Goal: Transaction & Acquisition: Subscribe to service/newsletter

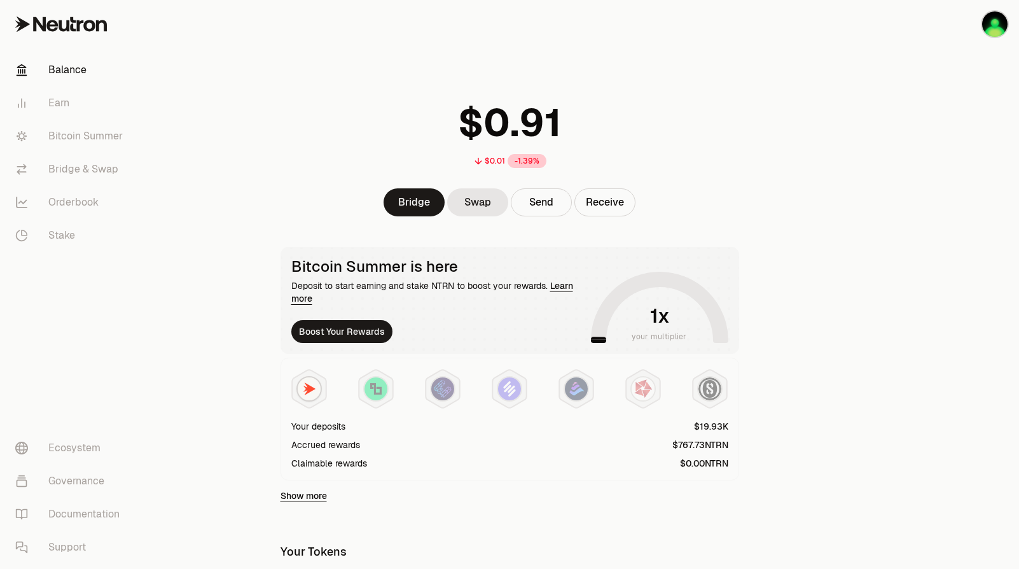
click at [805, 239] on main "$0.01 -1.39% Bridge Swap Send Receive Bitcoin Summer is here Deposit to start e…" at bounding box center [581, 412] width 877 height 825
click at [74, 165] on link "Bridge & Swap" at bounding box center [71, 169] width 132 height 33
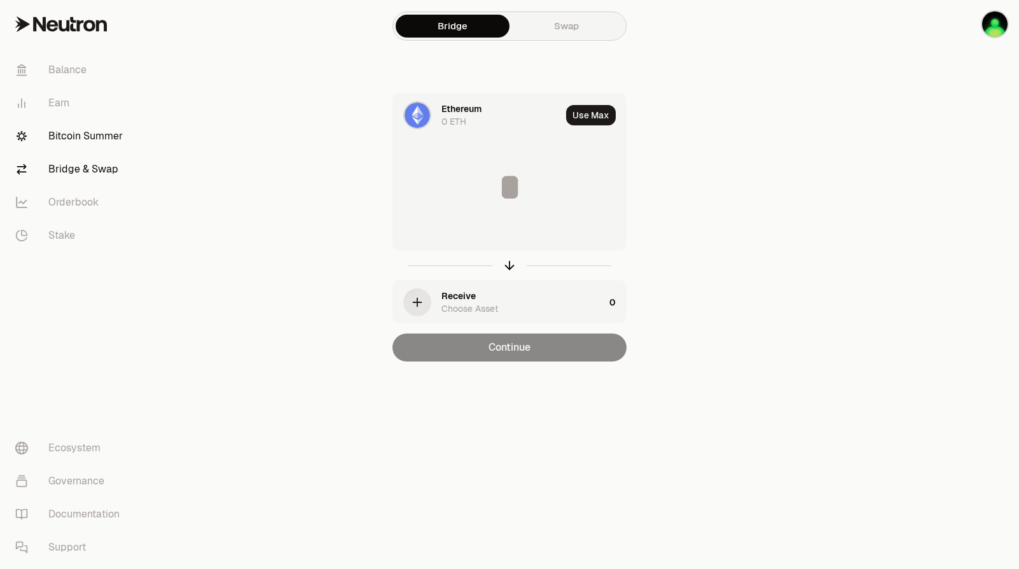
click at [83, 141] on link "Bitcoin Summer" at bounding box center [71, 136] width 132 height 33
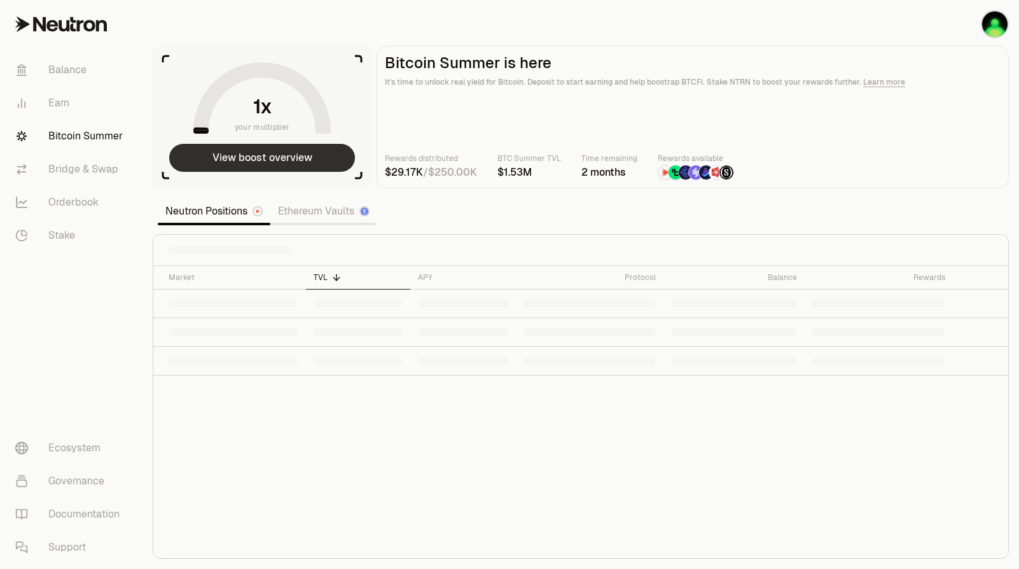
click at [310, 154] on button "View boost overview" at bounding box center [262, 158] width 186 height 28
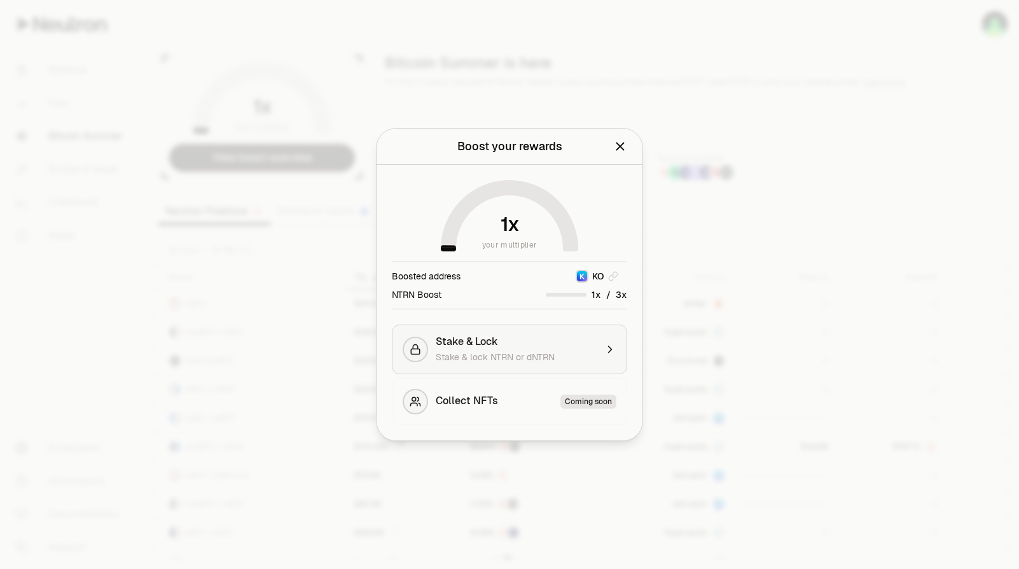
click at [526, 356] on span "Stake & lock NTRN or dNTRN" at bounding box center [495, 356] width 119 height 11
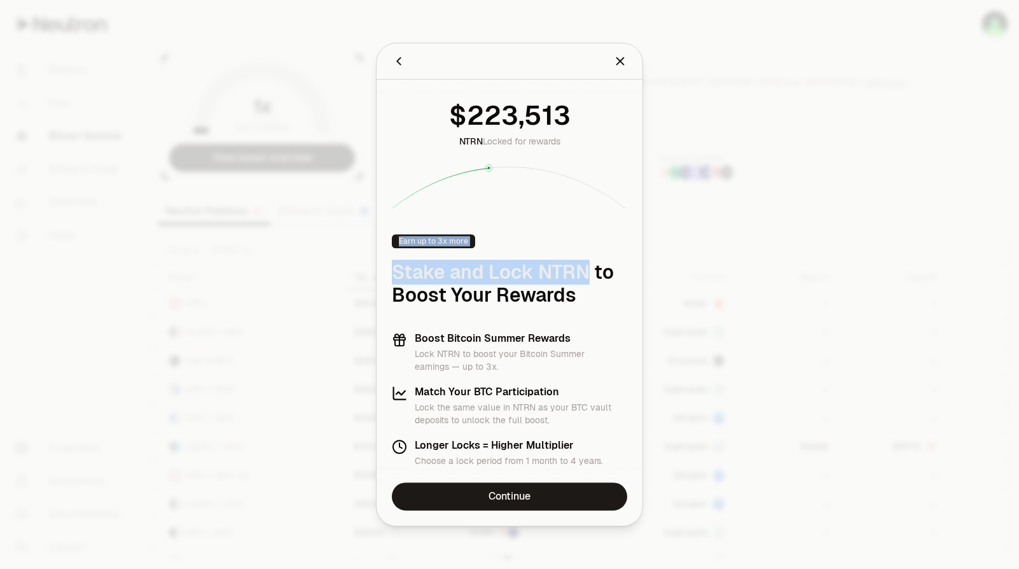
drag, startPoint x: 487, startPoint y: 167, endPoint x: 589, endPoint y: 247, distance: 129.1
click at [589, 239] on div "NTRN Locked for rewards Earn up to 3x more Stake and Lock NTRN to Boost Your Re…" at bounding box center [510, 281] width 266 height 403
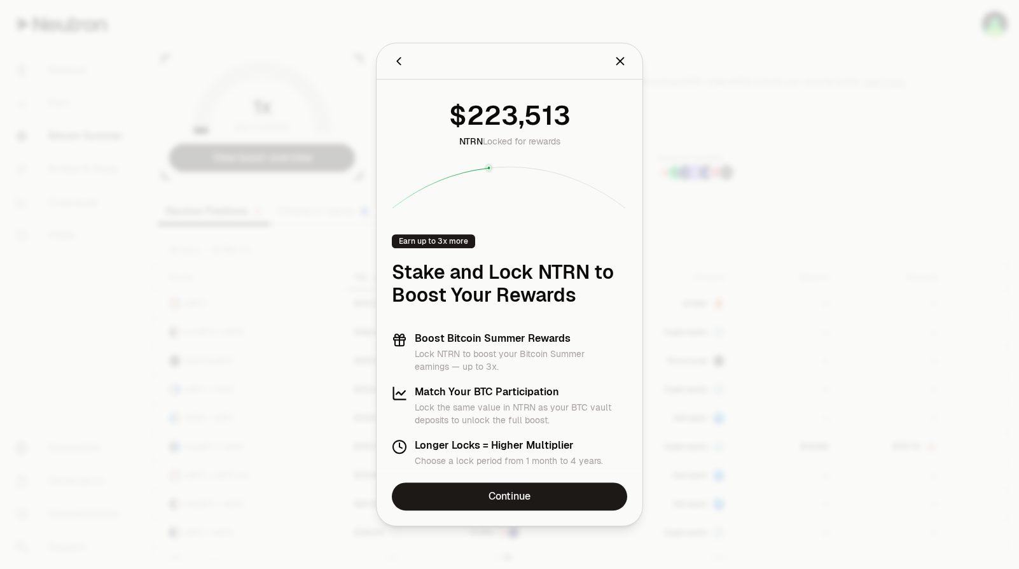
drag, startPoint x: 589, startPoint y: 247, endPoint x: 488, endPoint y: 312, distance: 119.3
click at [488, 312] on div "NTRN Locked for rewards Earn up to 3x more Stake and Lock NTRN to Boost Your Re…" at bounding box center [510, 281] width 266 height 403
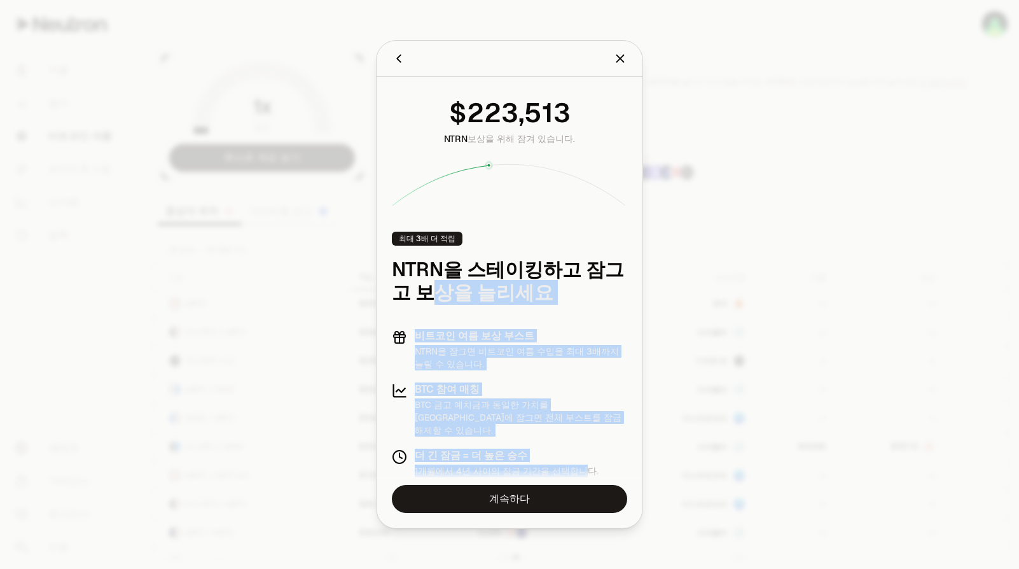
drag, startPoint x: 576, startPoint y: 459, endPoint x: 429, endPoint y: 298, distance: 217.5
click at [429, 298] on div "NTRN 보상을 위해 잠겨 있습니다. 최대 3배 더 적립 NTRN을 스테이킹하고 잠그고 보상을 늘리세요 비트코인 여름 보상 부스트 NTRN을 …" at bounding box center [510, 284] width 266 height 415
drag, startPoint x: 429, startPoint y: 298, endPoint x: 516, endPoint y: 397, distance: 131.6
click at [516, 396] on h3 "BTC 참여 매칭" at bounding box center [521, 389] width 212 height 13
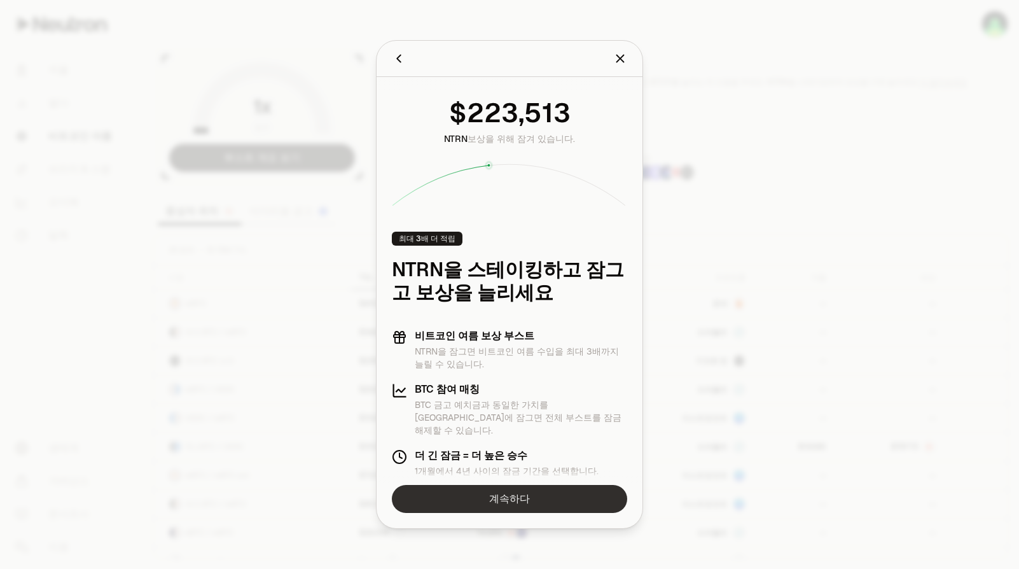
click at [506, 503] on link "계속하다" at bounding box center [509, 499] width 235 height 28
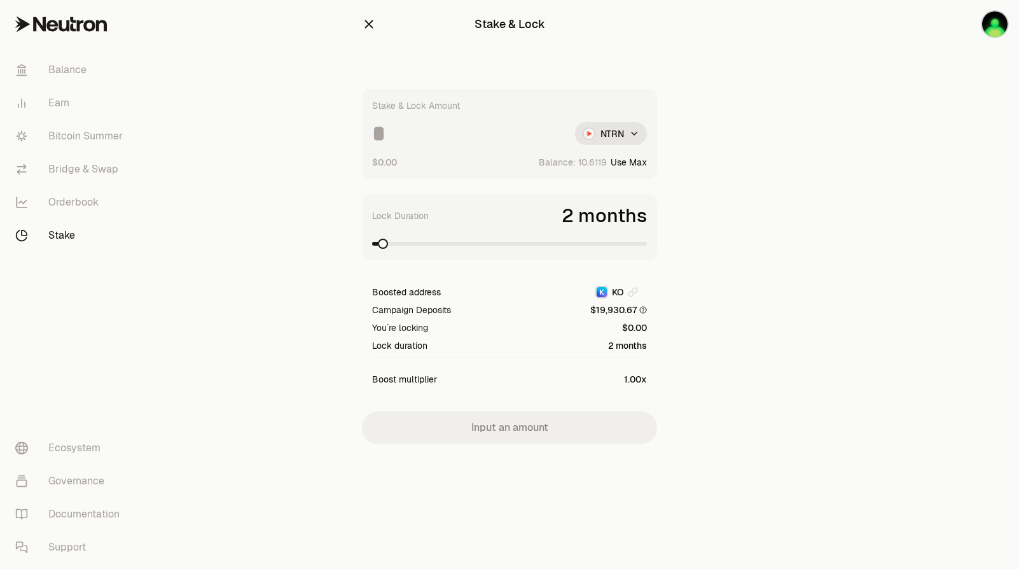
click at [499, 143] on input at bounding box center [468, 133] width 193 height 23
click at [647, 241] on span at bounding box center [642, 244] width 10 height 10
click at [480, 132] on input "*****" at bounding box center [468, 133] width 193 height 23
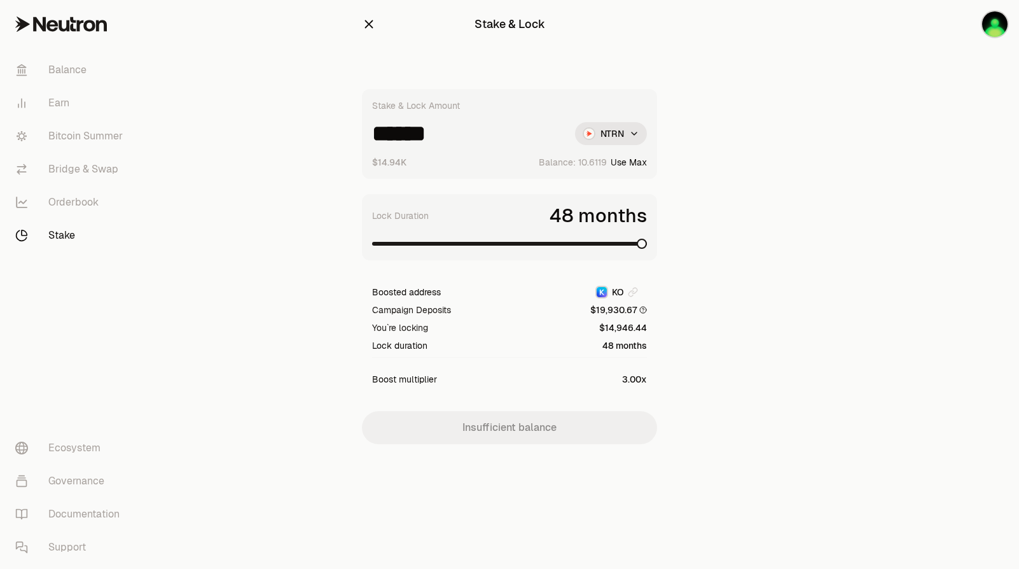
click at [403, 136] on input "******" at bounding box center [468, 133] width 193 height 23
drag, startPoint x: 396, startPoint y: 138, endPoint x: 403, endPoint y: 139, distance: 7.1
click at [403, 139] on input "******" at bounding box center [468, 133] width 193 height 23
click at [406, 141] on input "******" at bounding box center [468, 133] width 193 height 23
drag, startPoint x: 397, startPoint y: 139, endPoint x: 419, endPoint y: 137, distance: 21.7
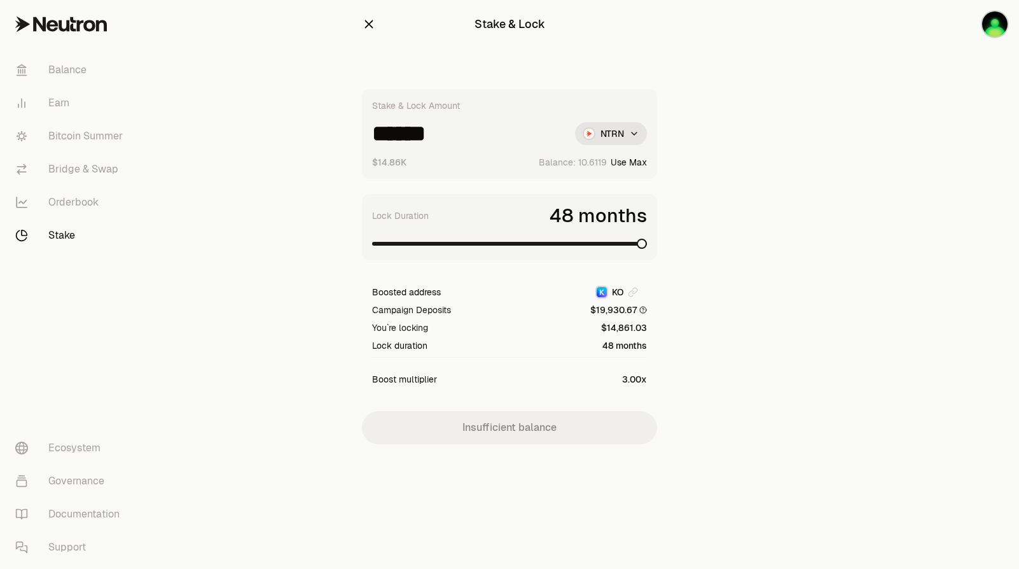
click at [419, 137] on input "******" at bounding box center [468, 133] width 193 height 23
click at [421, 137] on input "******" at bounding box center [468, 133] width 193 height 23
drag, startPoint x: 412, startPoint y: 136, endPoint x: 419, endPoint y: 137, distance: 6.5
click at [419, 137] on input "******" at bounding box center [468, 133] width 193 height 23
type input "******"
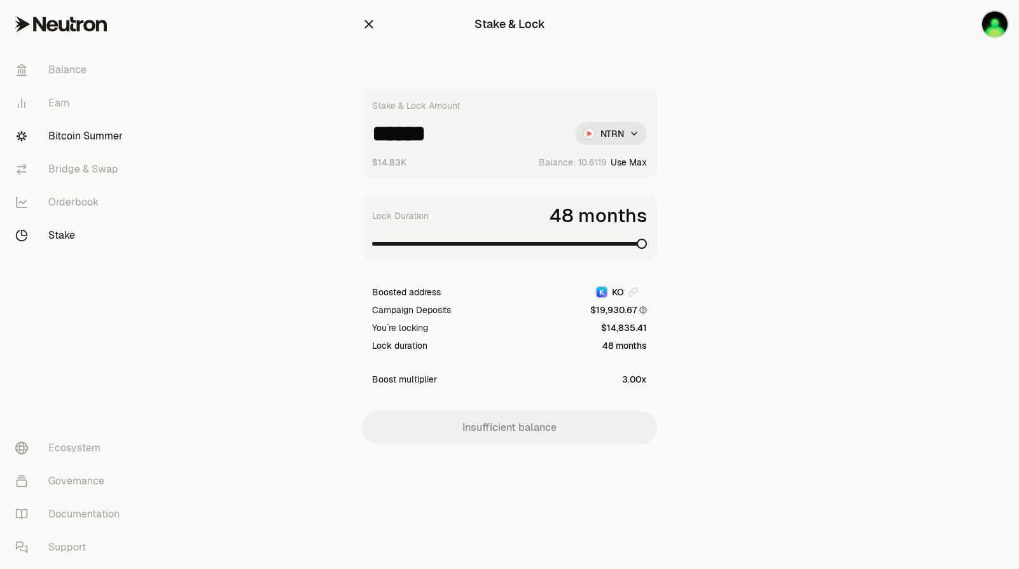
click at [101, 134] on font "Bitcoin Summer" at bounding box center [85, 136] width 74 height 15
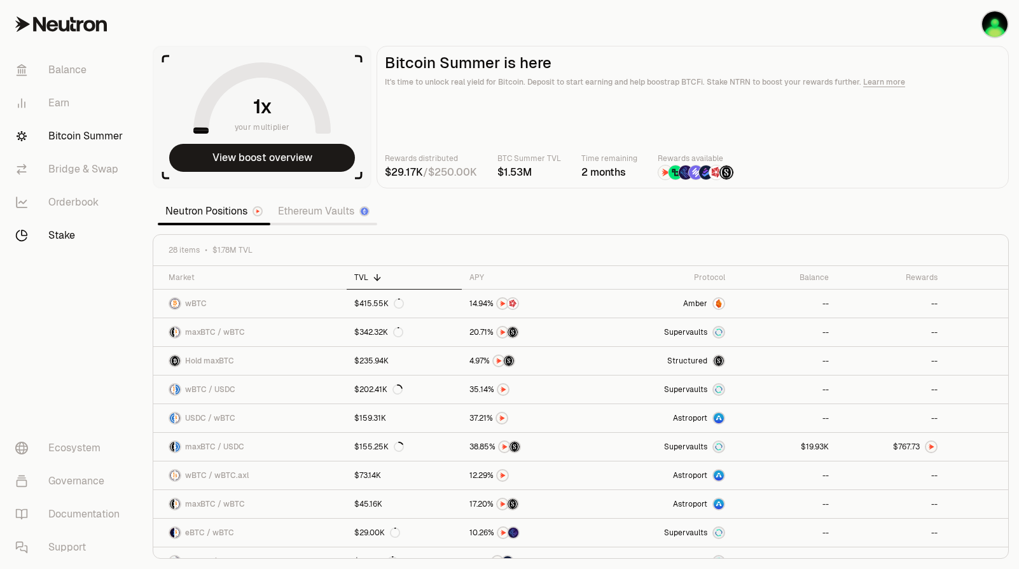
click at [53, 239] on font "Stake" at bounding box center [61, 235] width 27 height 15
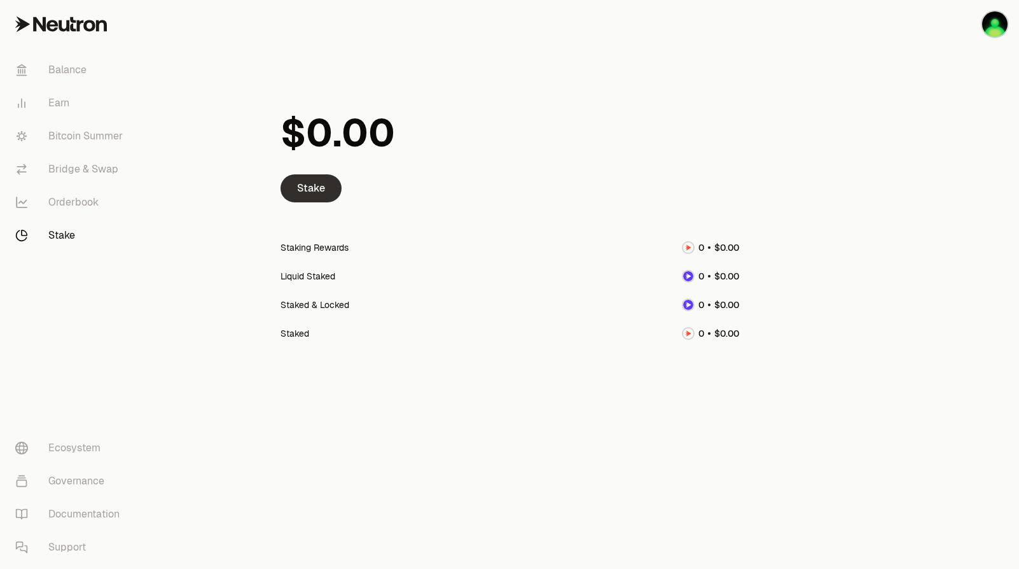
click at [307, 197] on link "Stake" at bounding box center [311, 188] width 61 height 28
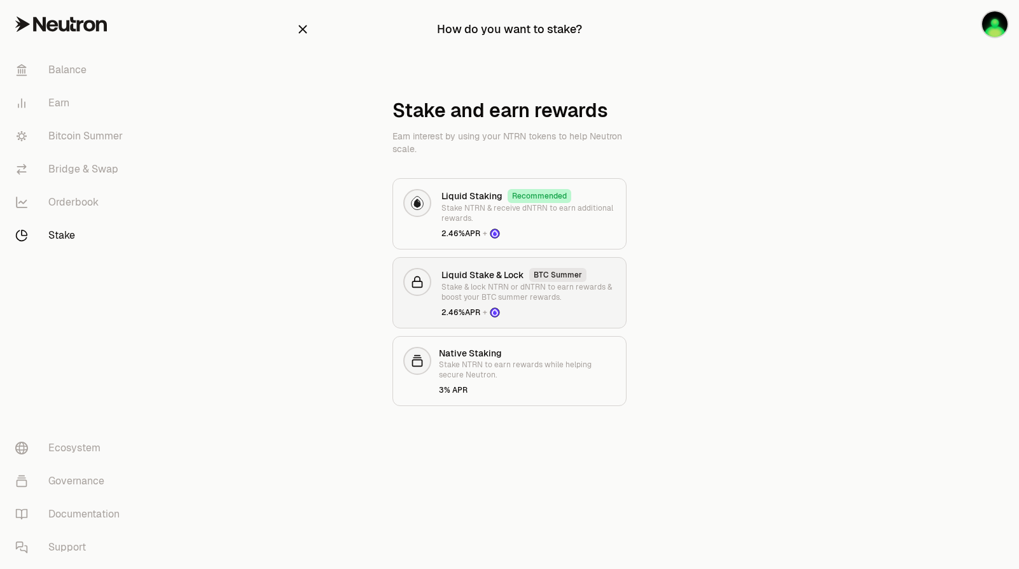
click at [495, 295] on p "Stake & lock NTRN or dNTRN to earn rewards & boost your BTC summer rewards." at bounding box center [529, 292] width 174 height 20
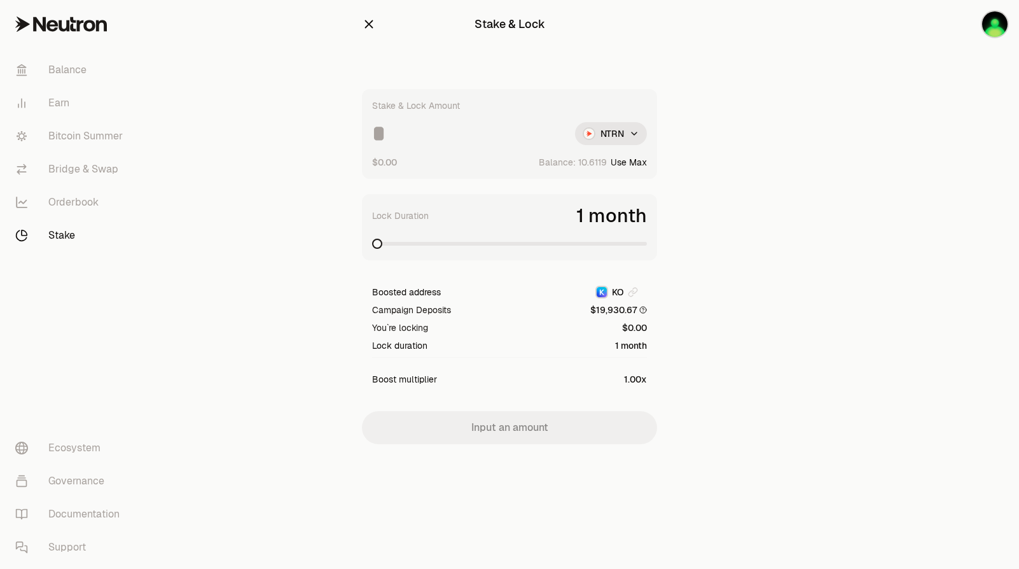
click at [424, 145] on div "Stake & Lock Amount NTRN $0.00 Balance: Use Max" at bounding box center [509, 134] width 295 height 90
click at [428, 140] on input at bounding box center [468, 133] width 193 height 23
click at [494, 249] on span at bounding box center [489, 244] width 10 height 10
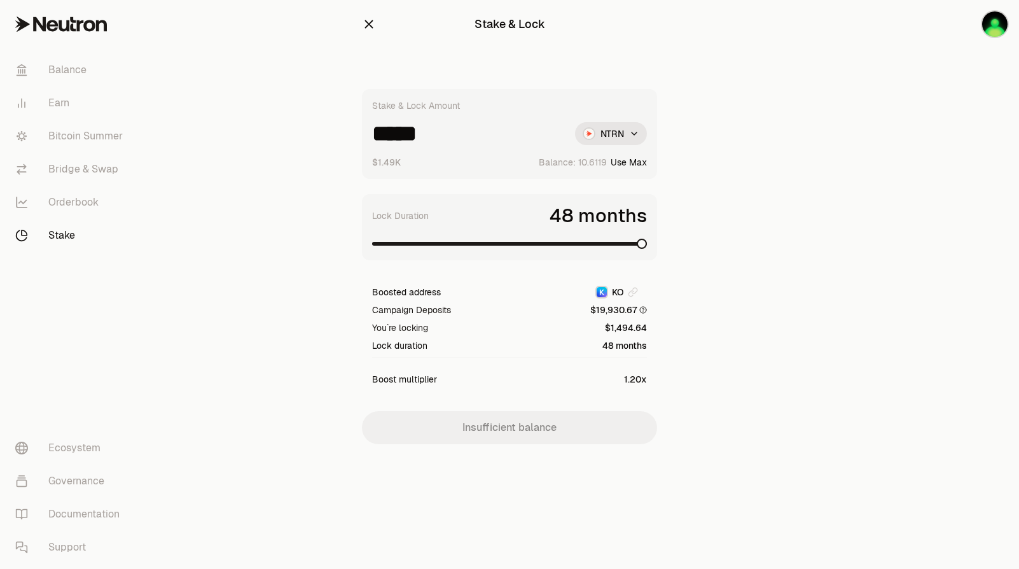
click at [457, 129] on input "*****" at bounding box center [468, 133] width 193 height 23
type input "******"
click at [644, 310] on icon at bounding box center [643, 310] width 8 height 8
click at [75, 148] on link "Bitcoin Summer" at bounding box center [71, 136] width 132 height 33
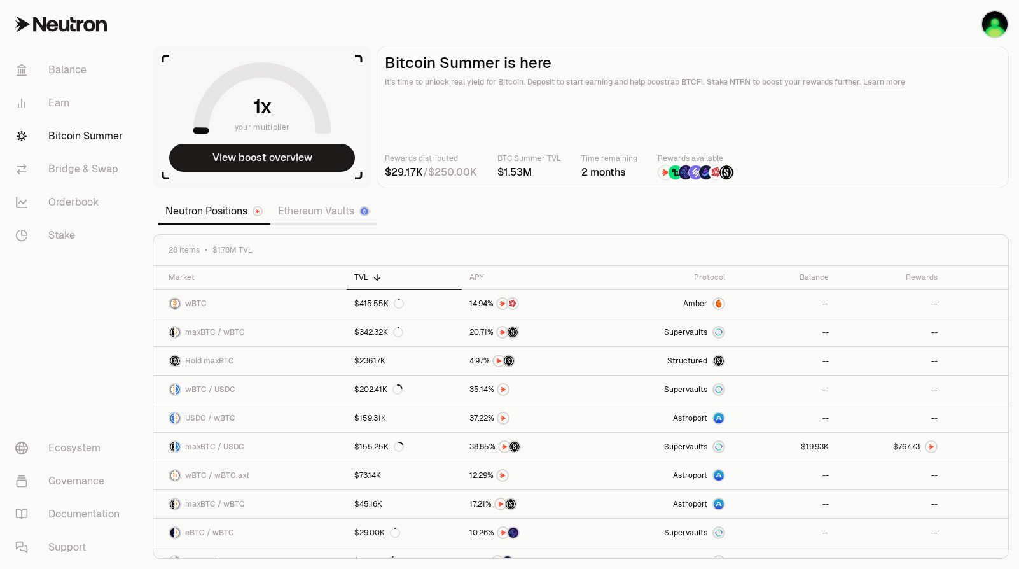
click at [578, 112] on main "Bitcoin Summer is here It's time to unlock real yield for Bitcoin. Deposit to s…" at bounding box center [693, 117] width 632 height 143
drag, startPoint x: 578, startPoint y: 112, endPoint x: 555, endPoint y: 115, distance: 23.7
click at [555, 115] on main "Bitcoin Summer is here It's time to unlock real yield for Bitcoin. Deposit to s…" at bounding box center [693, 117] width 632 height 143
drag, startPoint x: 576, startPoint y: 122, endPoint x: 566, endPoint y: 124, distance: 10.5
click at [566, 124] on main "Bitcoin Summer is here It's time to unlock real yield for Bitcoin. Deposit to s…" at bounding box center [693, 117] width 632 height 143
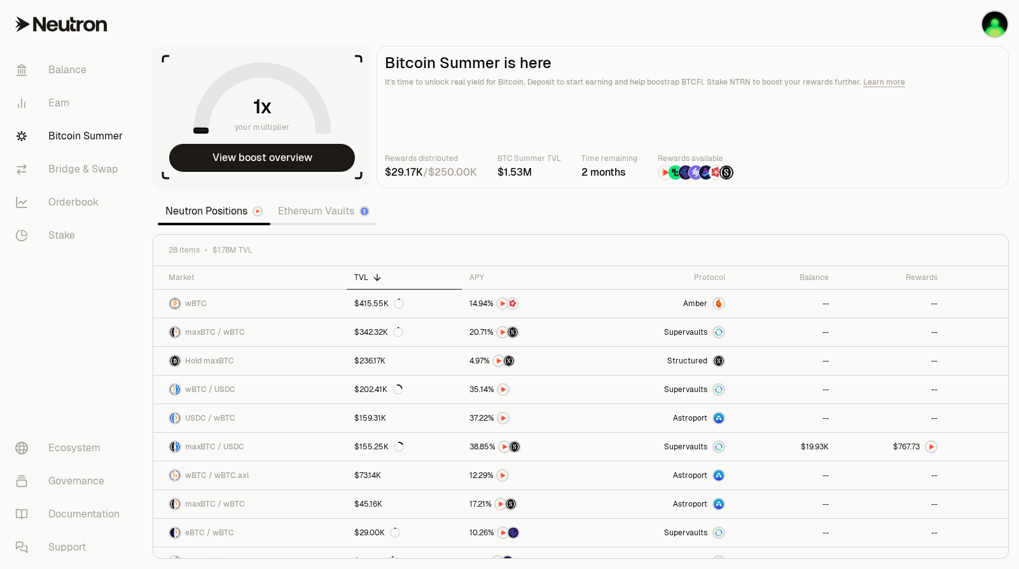
drag, startPoint x: 577, startPoint y: 132, endPoint x: 570, endPoint y: 135, distance: 7.7
click at [570, 135] on main "Bitcoin Summer is here It's time to unlock real yield for Bitcoin. Deposit to s…" at bounding box center [693, 117] width 632 height 143
drag, startPoint x: 579, startPoint y: 136, endPoint x: 557, endPoint y: 139, distance: 22.4
click at [556, 139] on main "Bitcoin Summer is here It's time to unlock real yield for Bitcoin. Deposit to s…" at bounding box center [693, 117] width 632 height 143
drag, startPoint x: 571, startPoint y: 137, endPoint x: 592, endPoint y: 146, distance: 22.2
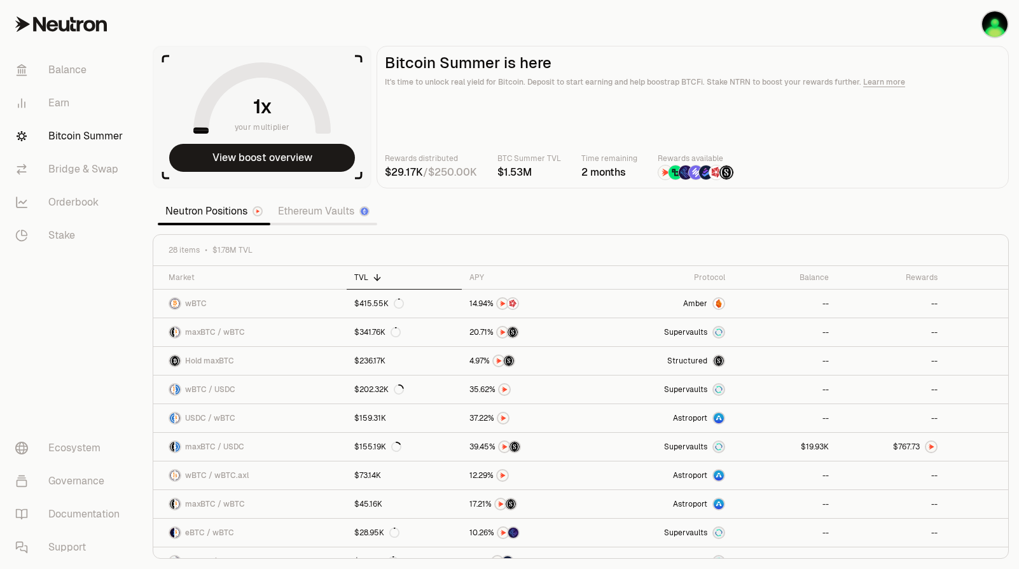
click at [564, 137] on main "Bitcoin Summer is here It's time to unlock real yield for Bitcoin. Deposit to s…" at bounding box center [693, 117] width 632 height 143
click at [352, 212] on link "Ethereum Vaults" at bounding box center [323, 211] width 107 height 25
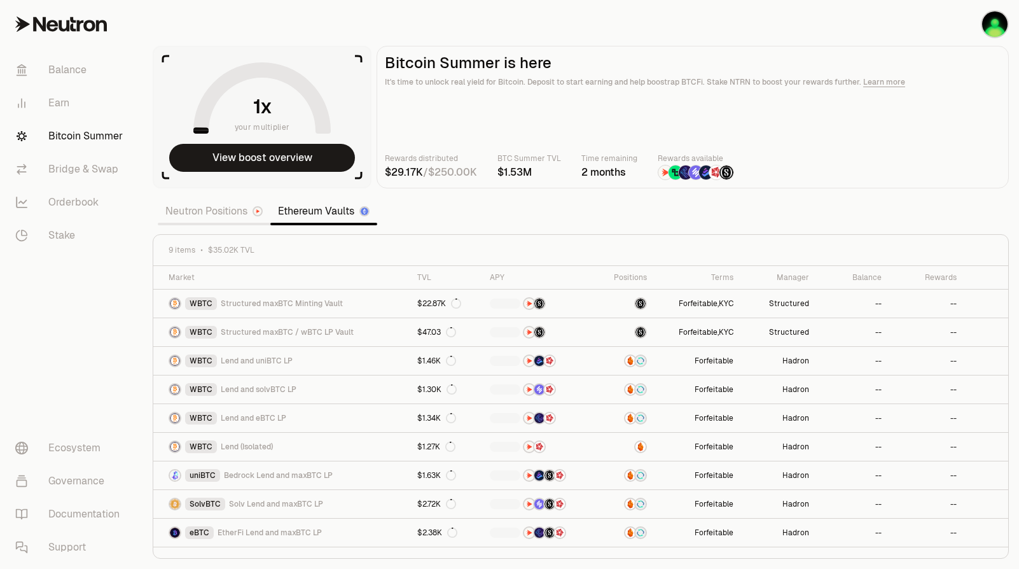
click at [212, 218] on link "Neutron Positions" at bounding box center [214, 211] width 113 height 25
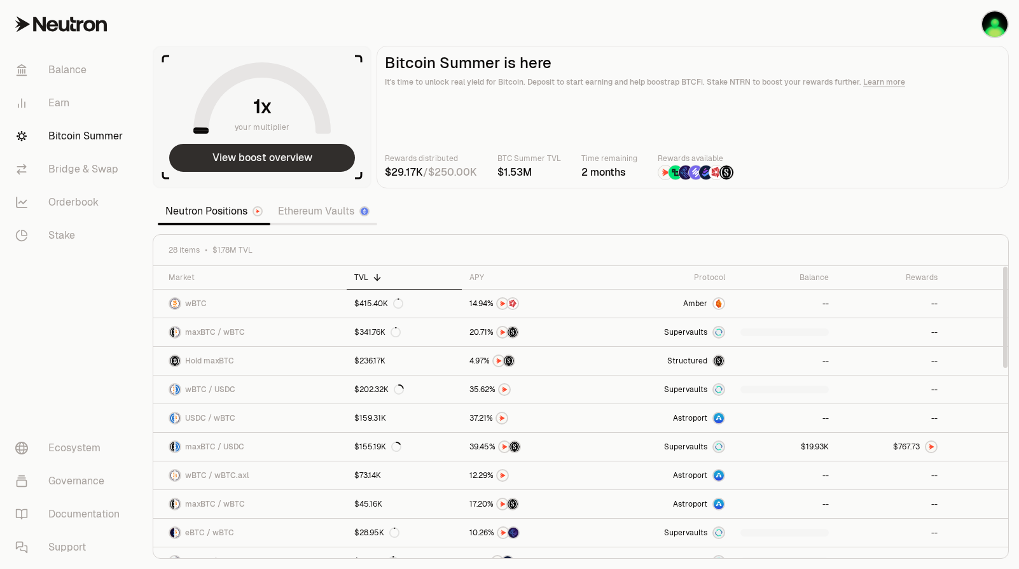
click at [254, 165] on button "View boost overview" at bounding box center [262, 158] width 186 height 28
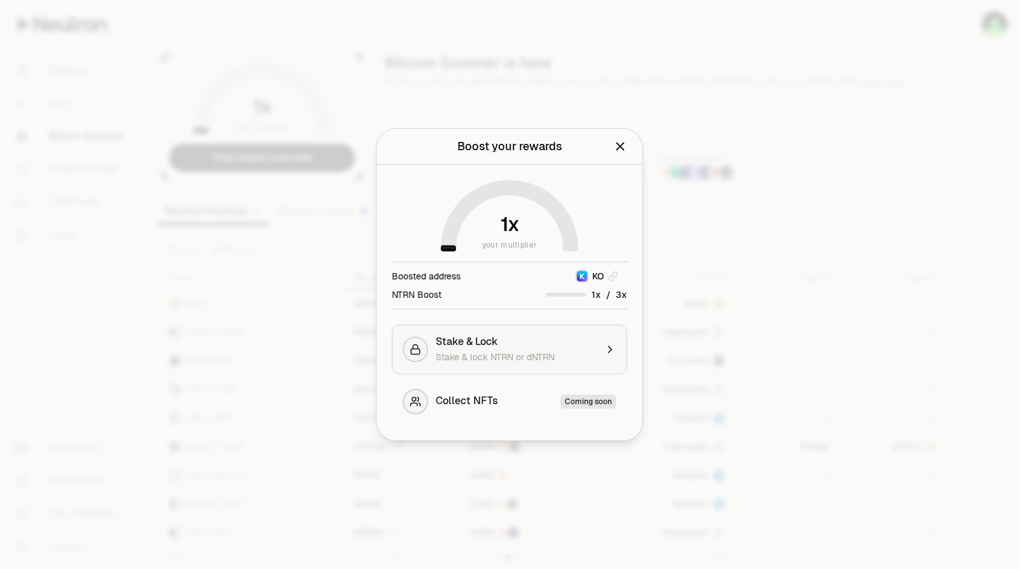
click at [521, 354] on span "Stake & lock NTRN or dNTRN" at bounding box center [495, 356] width 119 height 11
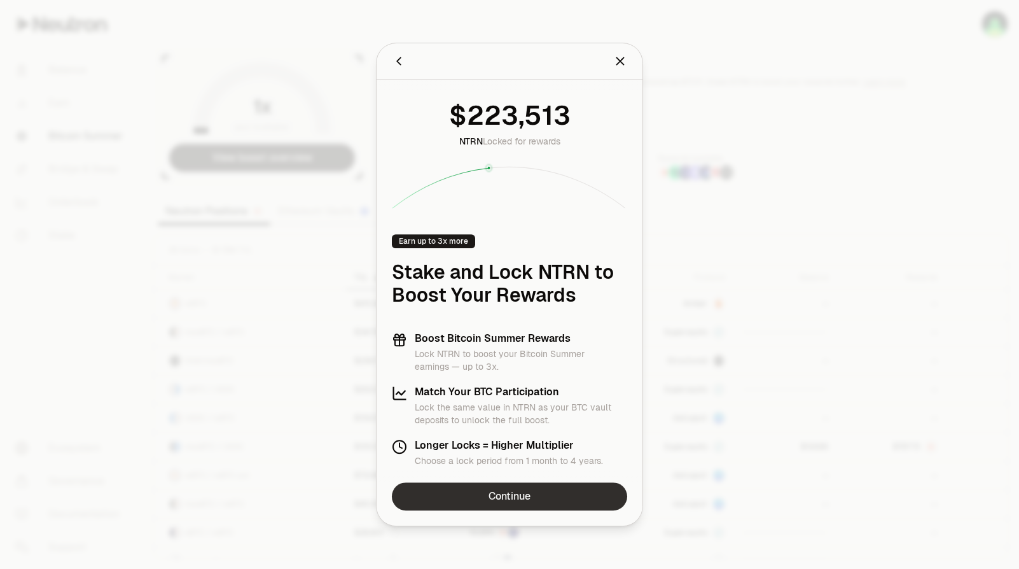
click at [487, 494] on link "Continue" at bounding box center [509, 496] width 235 height 28
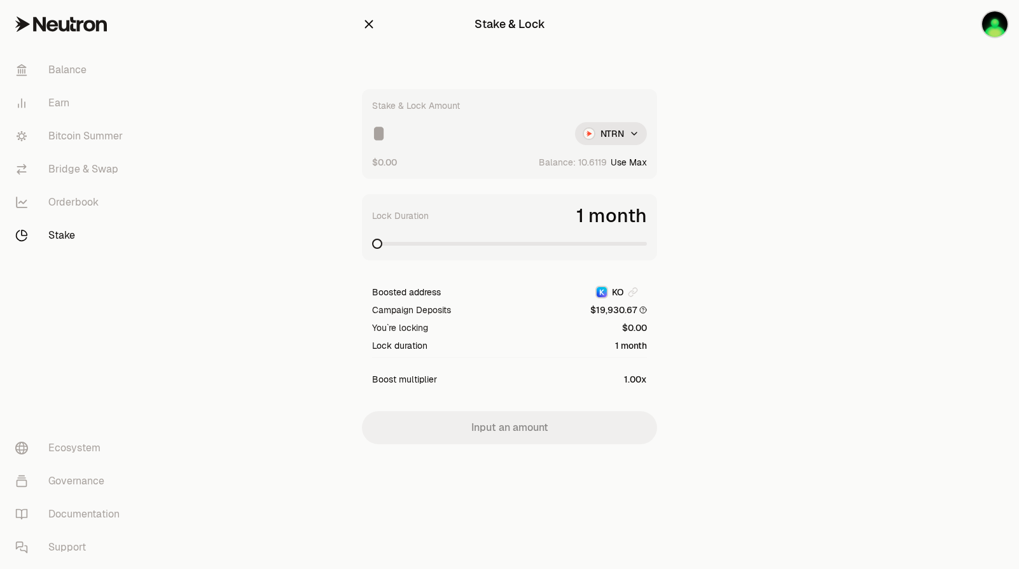
click at [492, 144] on input at bounding box center [468, 133] width 193 height 23
click at [417, 249] on span at bounding box center [422, 244] width 10 height 10
click at [444, 249] on span at bounding box center [444, 244] width 10 height 10
click at [594, 249] on span at bounding box center [588, 244] width 10 height 10
click at [510, 246] on span at bounding box center [510, 244] width 10 height 10
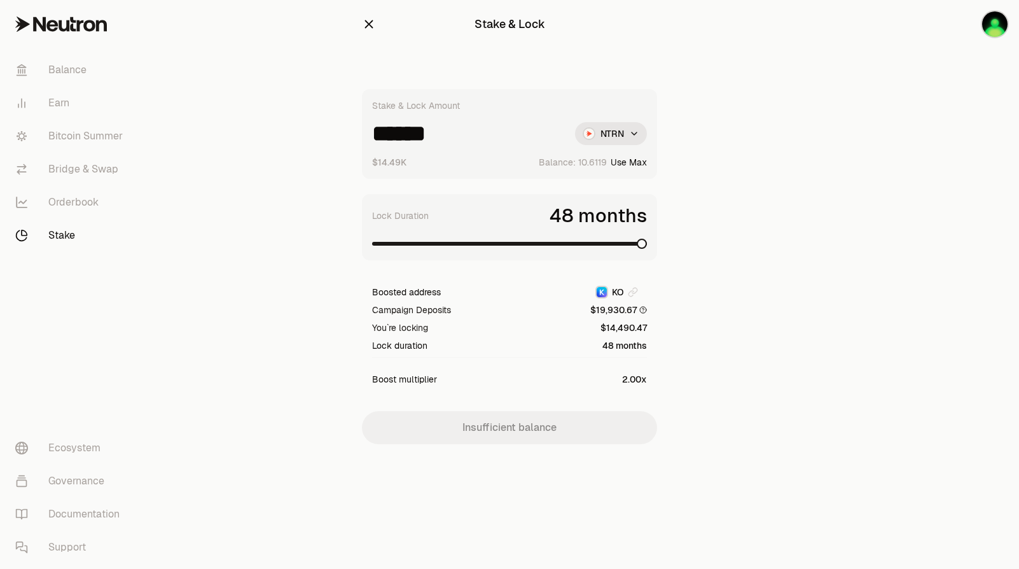
click at [647, 248] on span at bounding box center [642, 244] width 10 height 10
drag, startPoint x: 400, startPoint y: 131, endPoint x: 410, endPoint y: 131, distance: 9.5
click at [410, 131] on input "******" at bounding box center [468, 133] width 193 height 23
type input "******"
click at [632, 244] on span at bounding box center [627, 244] width 10 height 10
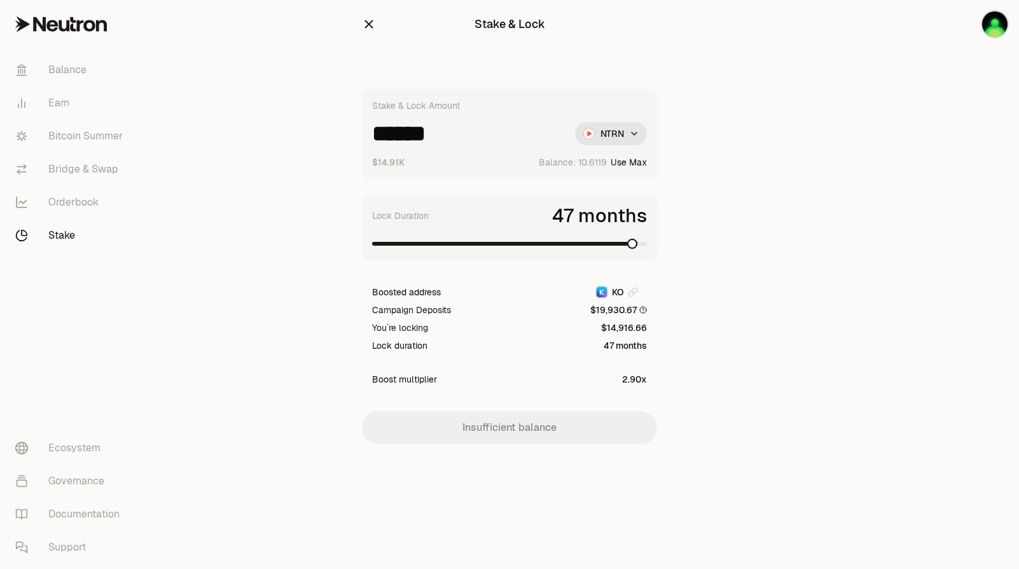
click at [636, 247] on span at bounding box center [632, 244] width 10 height 10
click at [643, 242] on span at bounding box center [638, 244] width 10 height 10
click at [647, 246] on span at bounding box center [642, 244] width 10 height 10
click at [641, 247] on span at bounding box center [638, 244] width 10 height 10
click at [647, 246] on span at bounding box center [642, 244] width 10 height 10
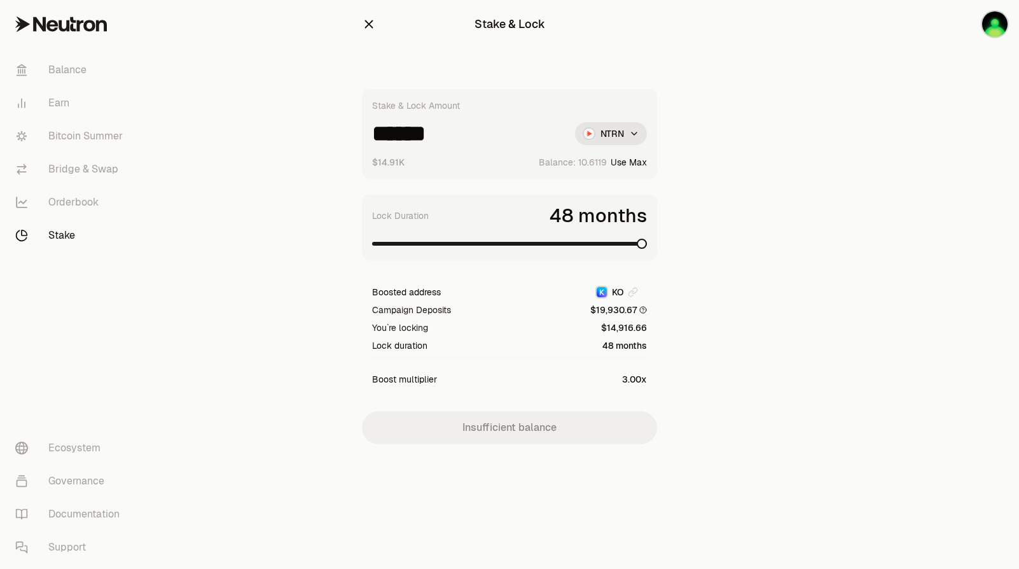
click at [713, 267] on section "Stake & Lock Stake & Lock Amount ****** NTRN $14.91K Balance: Use Max Lock Dura…" at bounding box center [509, 247] width 489 height 495
click at [94, 113] on link "Earn" at bounding box center [71, 103] width 132 height 33
